Goal: Information Seeking & Learning: Understand process/instructions

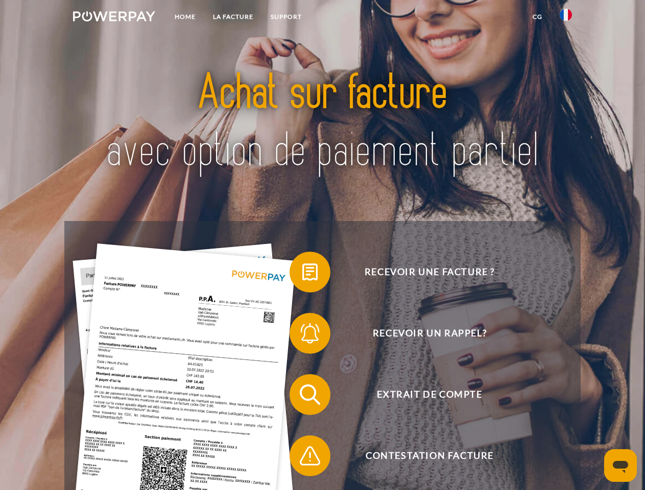
click at [114, 18] on img at bounding box center [114, 16] width 82 height 10
click at [566, 18] on img at bounding box center [565, 15] width 12 height 12
click at [537, 17] on link "CG" at bounding box center [537, 17] width 27 height 18
click at [302, 274] on span at bounding box center [294, 272] width 51 height 51
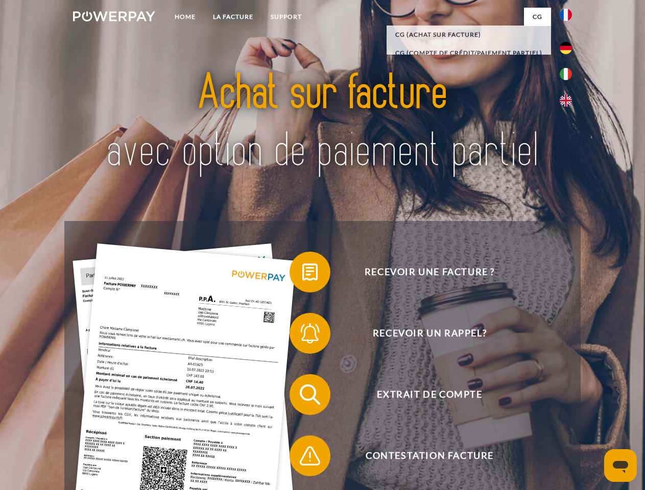
click at [302, 335] on span at bounding box center [294, 333] width 51 height 51
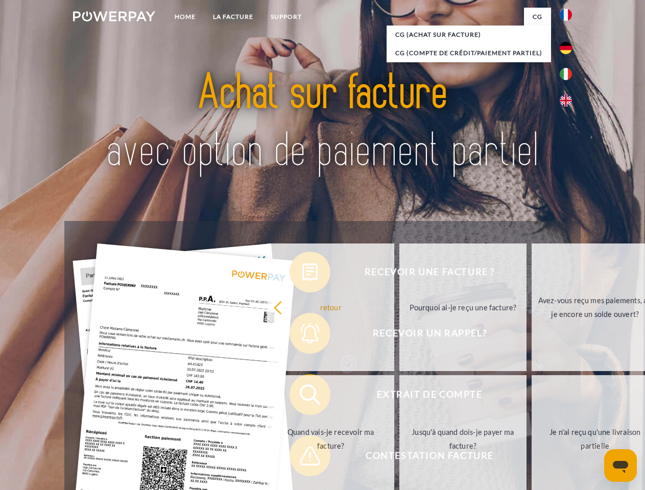
click at [399, 397] on link "Jusqu'à quand dois-je payer ma facture?" at bounding box center [462, 439] width 127 height 128
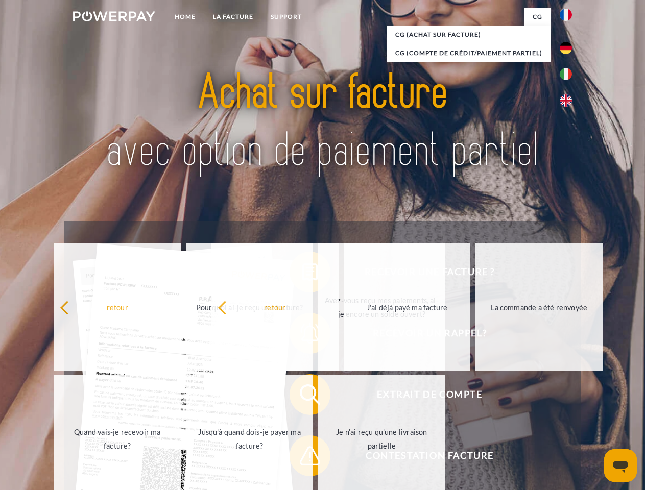
click at [302, 458] on span at bounding box center [294, 455] width 51 height 51
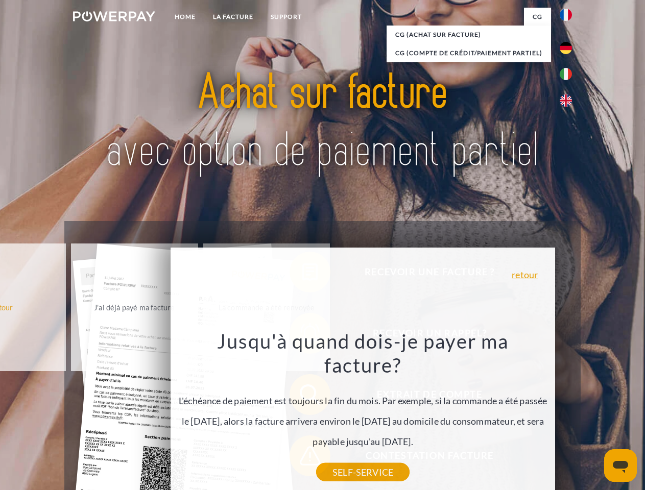
click at [620, 465] on icon "Ouvrir la fenêtre de messagerie" at bounding box center [619, 467] width 15 height 12
